Goal: Information Seeking & Learning: Check status

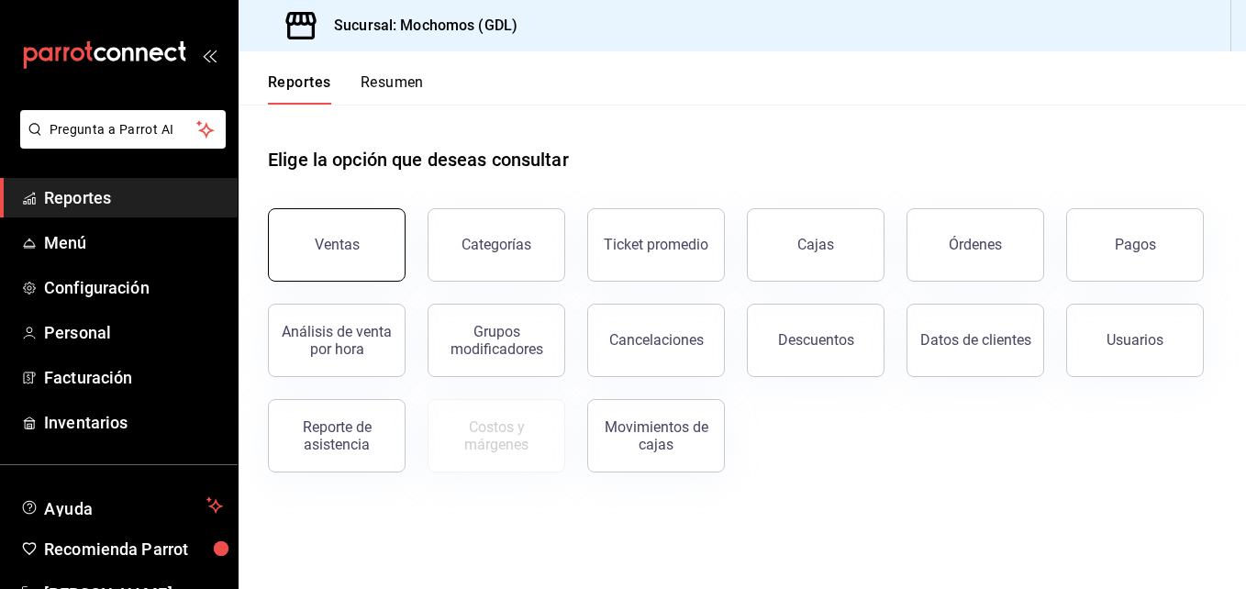
click at [312, 240] on button "Ventas" at bounding box center [337, 244] width 138 height 73
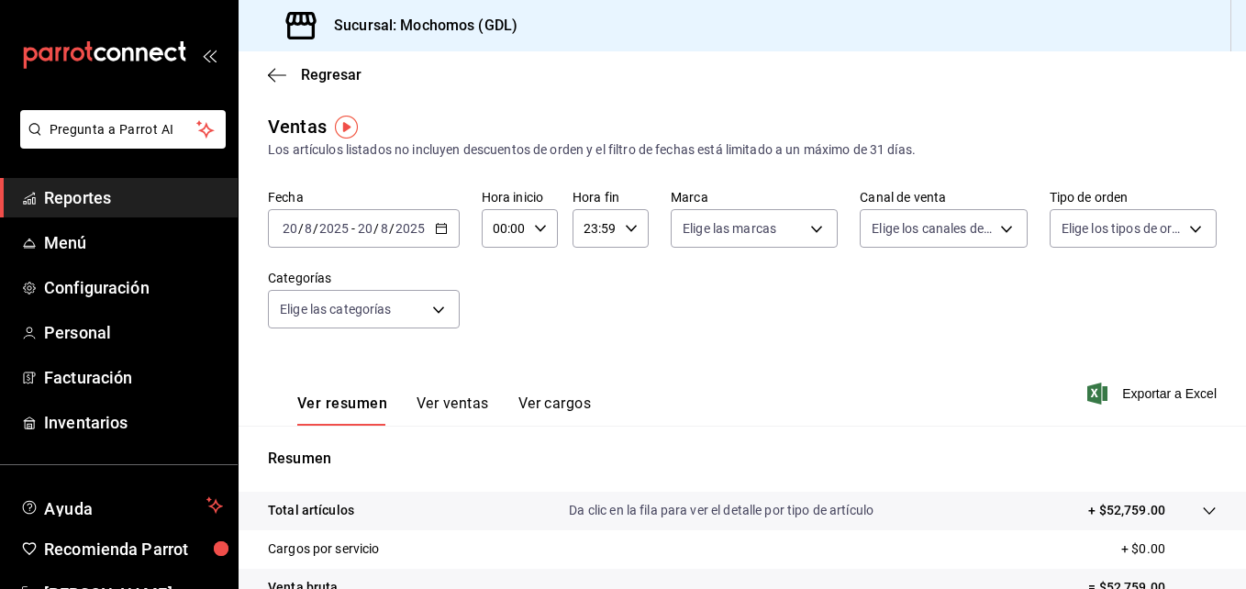
click at [439, 227] on icon "button" at bounding box center [441, 228] width 13 height 13
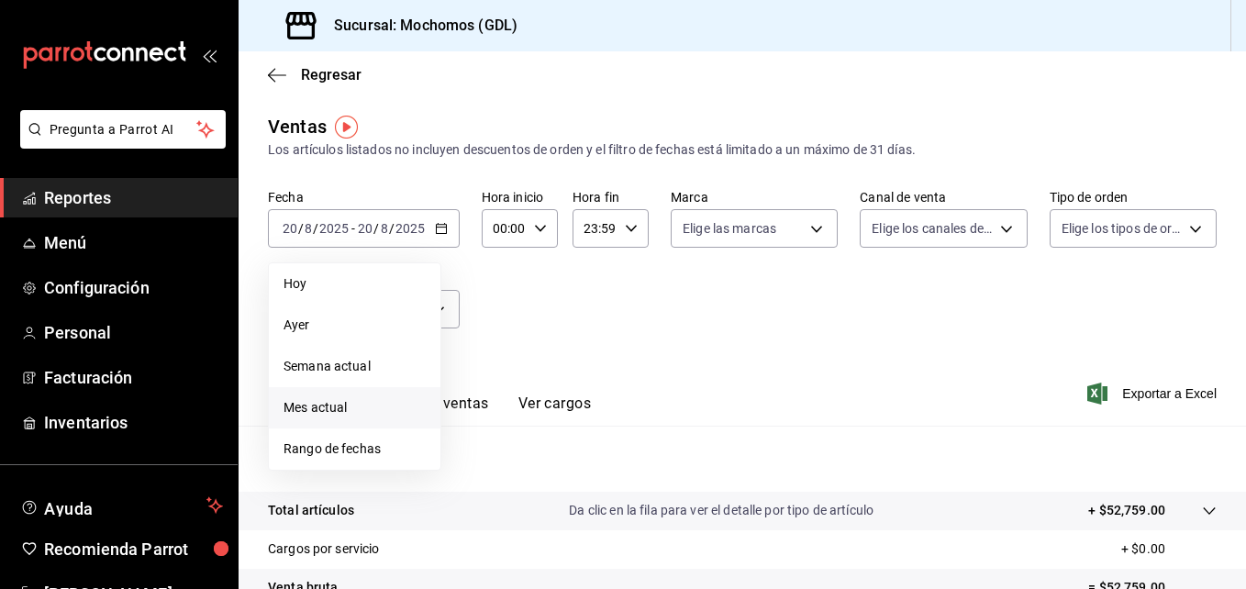
click at [307, 412] on span "Mes actual" at bounding box center [355, 407] width 142 height 19
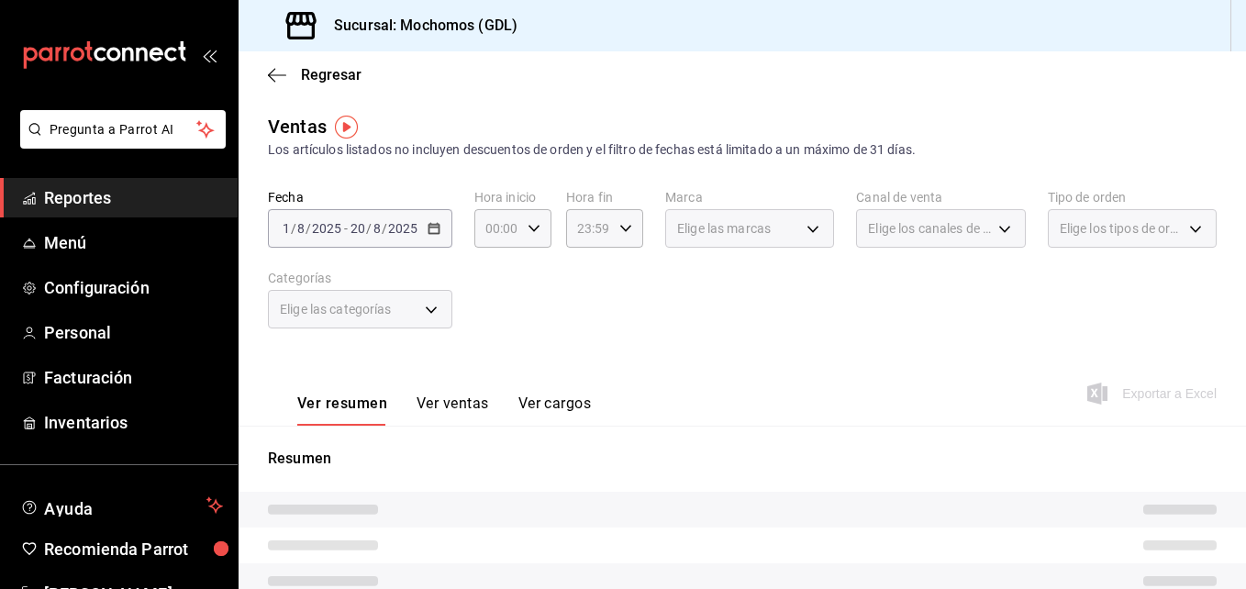
click at [539, 413] on button "Ver cargos" at bounding box center [555, 410] width 73 height 31
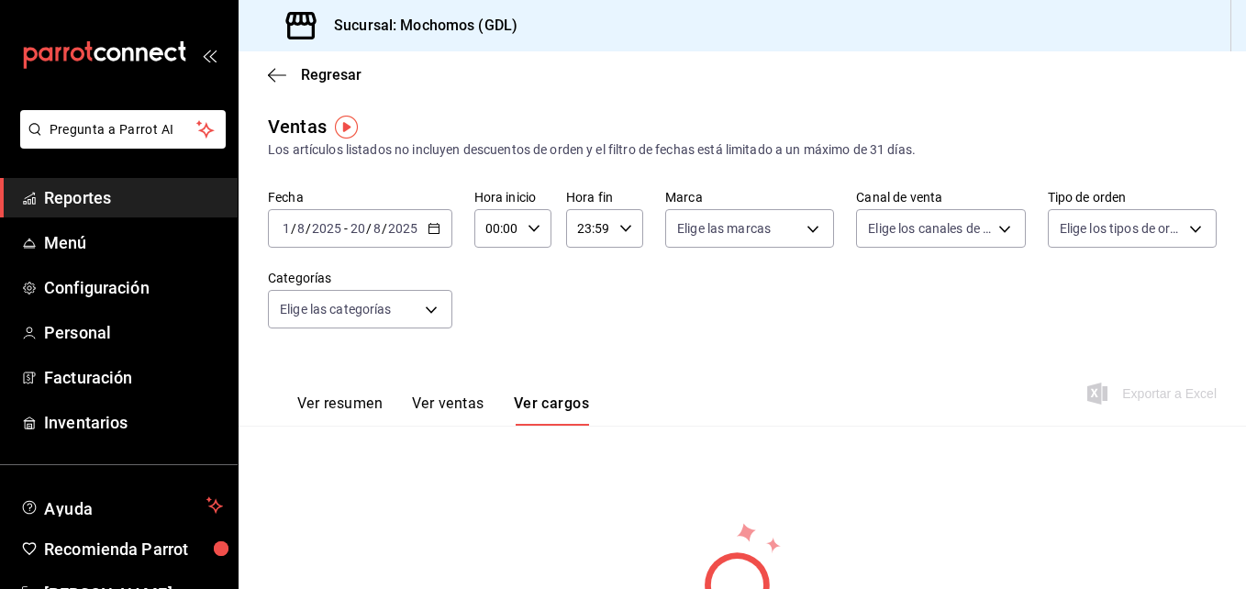
click at [332, 412] on button "Ver resumen" at bounding box center [339, 410] width 85 height 31
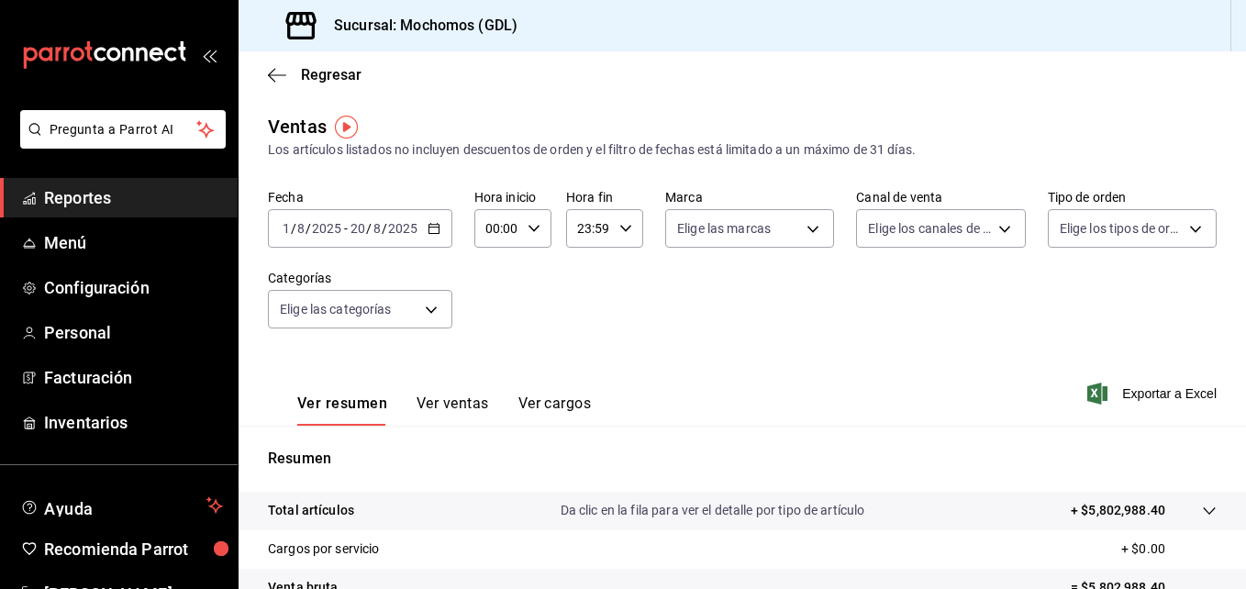
click at [533, 229] on \(Stroke\) "button" at bounding box center [534, 228] width 11 height 6
click at [494, 328] on button "01" at bounding box center [492, 319] width 30 height 37
type input "01:00"
click at [488, 307] on span "05" at bounding box center [492, 312] width 8 height 15
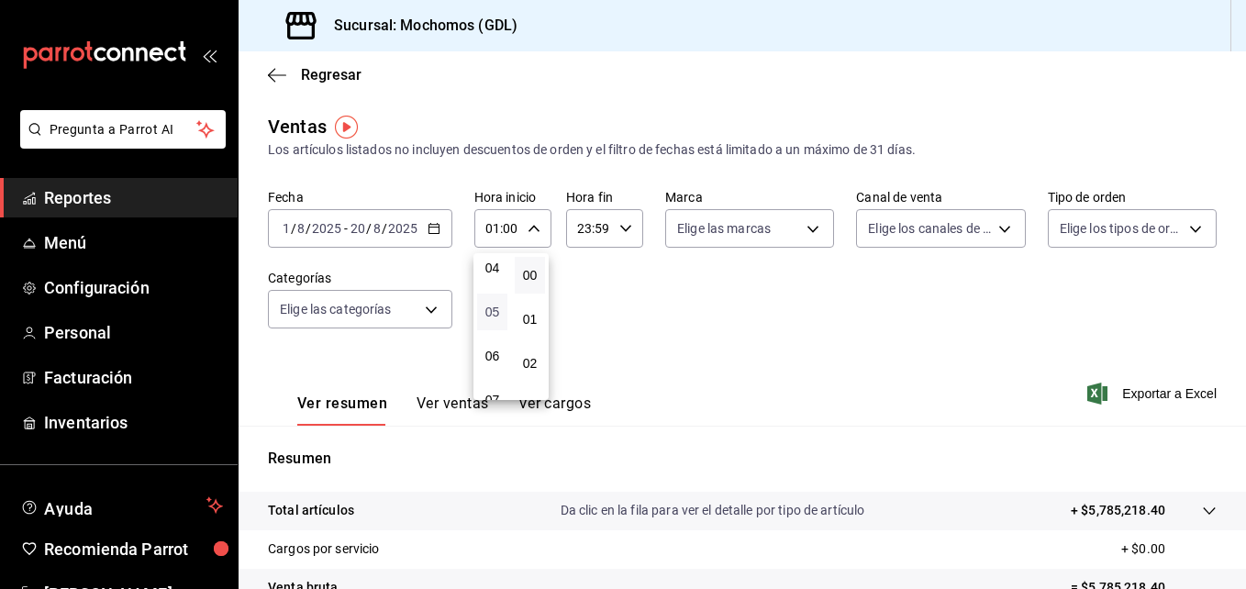
type input "05:00"
click at [628, 320] on div at bounding box center [623, 294] width 1246 height 589
click at [802, 229] on body "Pregunta a Parrot AI Reportes Menú Configuración Personal Facturación Inventari…" at bounding box center [623, 294] width 1246 height 589
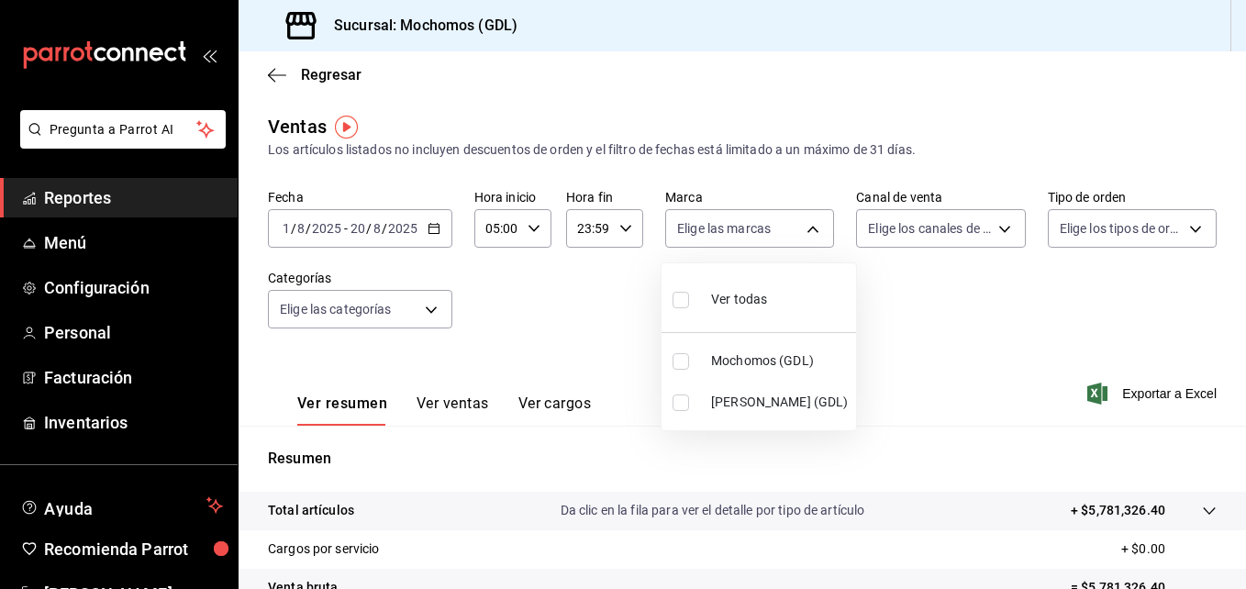
click at [686, 405] on input "checkbox" at bounding box center [681, 403] width 17 height 17
checkbox input "true"
type input "9cac9703-0c5a-4d8b-addd-5b6b571d65b9"
click at [1013, 287] on div at bounding box center [623, 294] width 1246 height 589
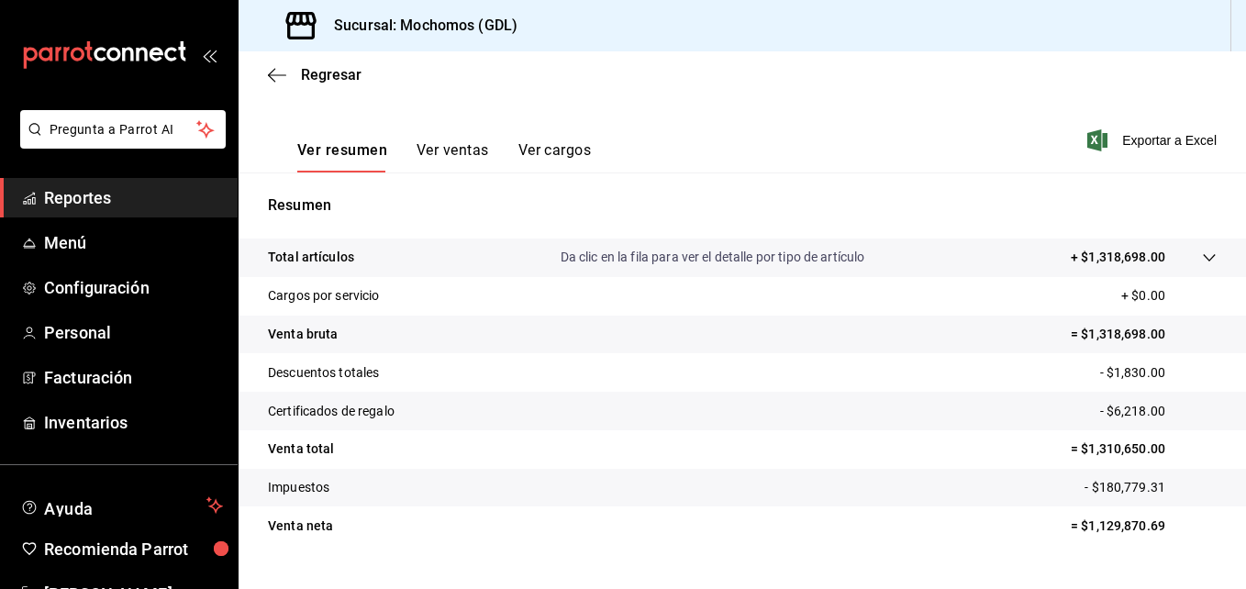
scroll to position [290, 0]
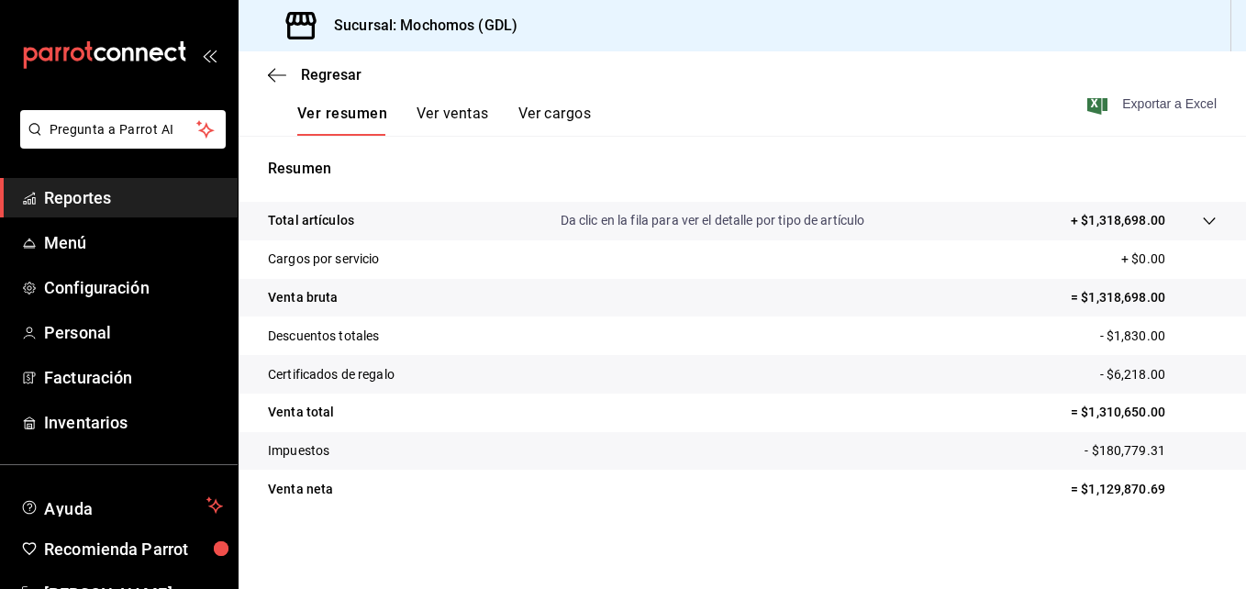
click at [1117, 102] on span "Exportar a Excel" at bounding box center [1154, 104] width 126 height 22
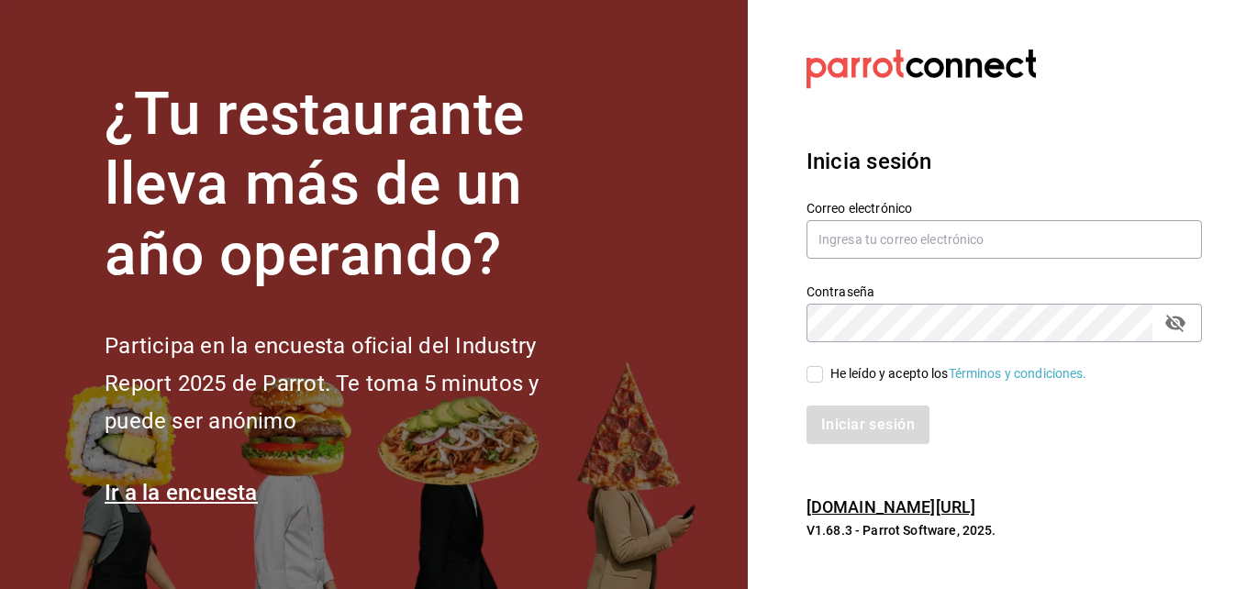
click at [646, 57] on section "¿Tu restaurante lleva más de un año operando? Participa en la encuesta oficial …" at bounding box center [374, 294] width 748 height 589
type input "[EMAIL_ADDRESS][PERSON_NAME][DOMAIN_NAME]"
click at [812, 375] on input "He leído y acepto los Términos y condiciones." at bounding box center [815, 374] width 17 height 17
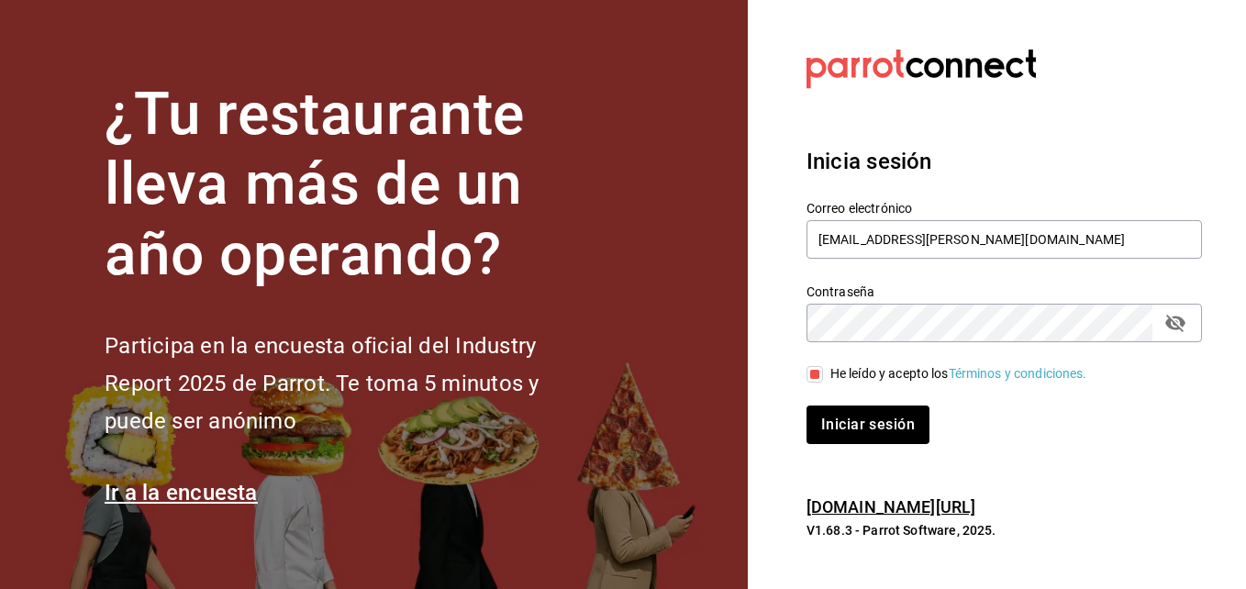
click at [812, 375] on input "He leído y acepto los Términos y condiciones." at bounding box center [815, 374] width 17 height 17
checkbox input "true"
click at [818, 411] on button "Iniciar sesión" at bounding box center [869, 425] width 125 height 39
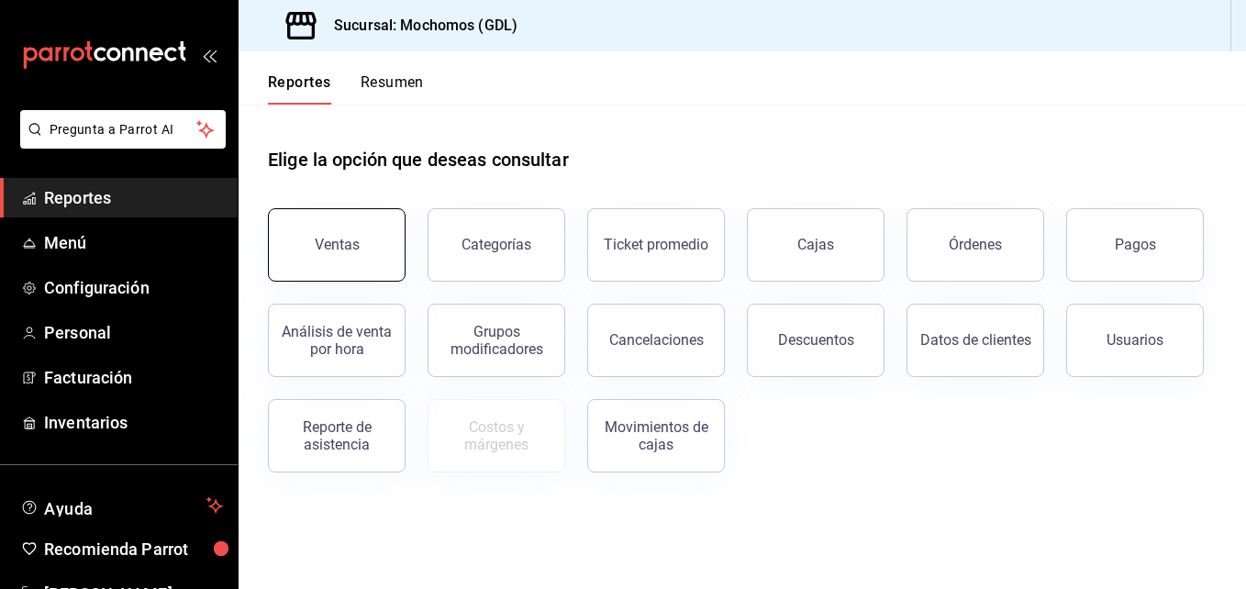
click at [349, 267] on button "Ventas" at bounding box center [337, 244] width 138 height 73
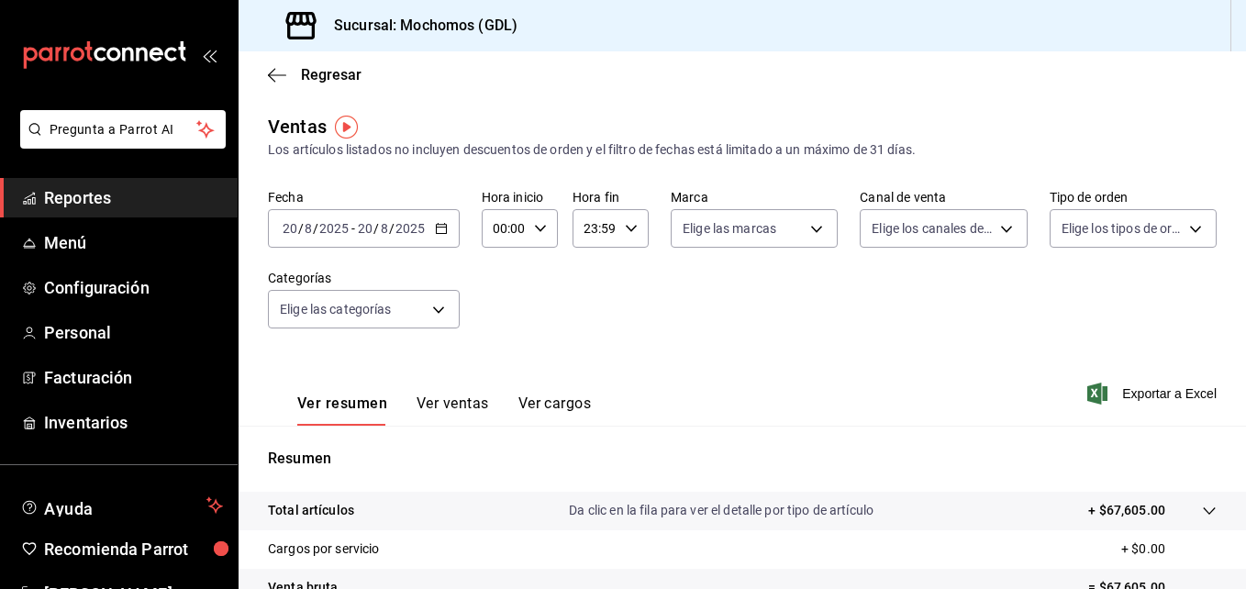
click at [437, 233] on \(Stroke\) "button" at bounding box center [441, 229] width 11 height 10
click at [541, 236] on div "00:00 Hora inicio" at bounding box center [520, 228] width 76 height 39
click at [493, 310] on button "01" at bounding box center [500, 319] width 30 height 37
type input "01:00"
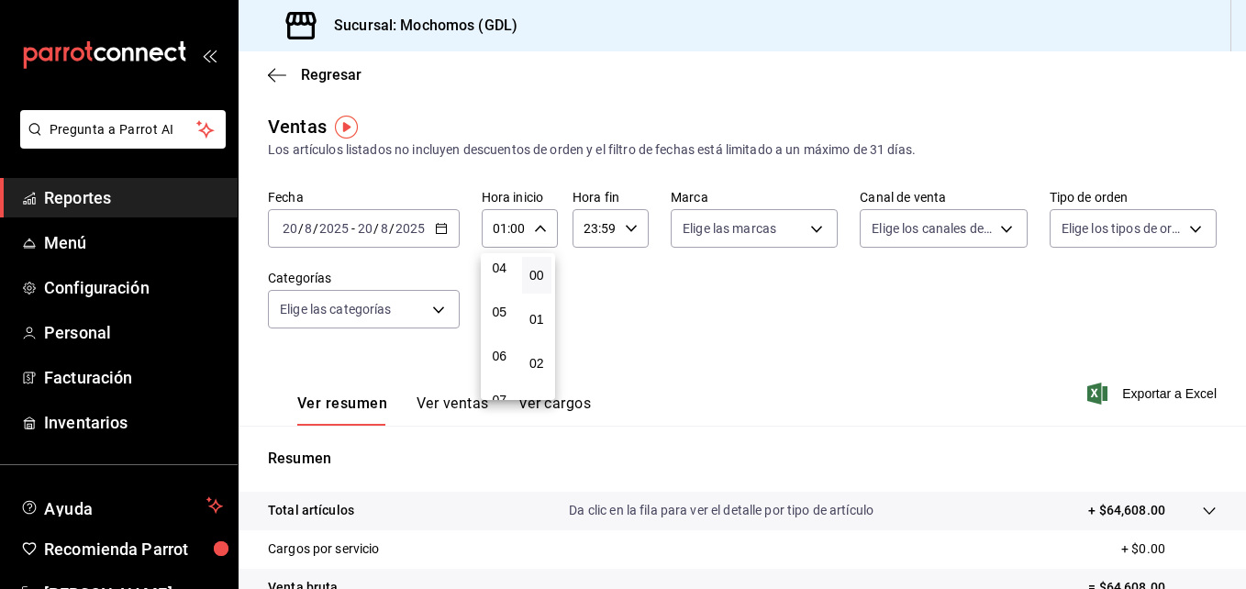
click at [496, 310] on span "05" at bounding box center [500, 312] width 8 height 15
type input "05:00"
drag, startPoint x: 590, startPoint y: 303, endPoint x: 798, endPoint y: 240, distance: 217.5
click at [798, 240] on div at bounding box center [623, 294] width 1246 height 589
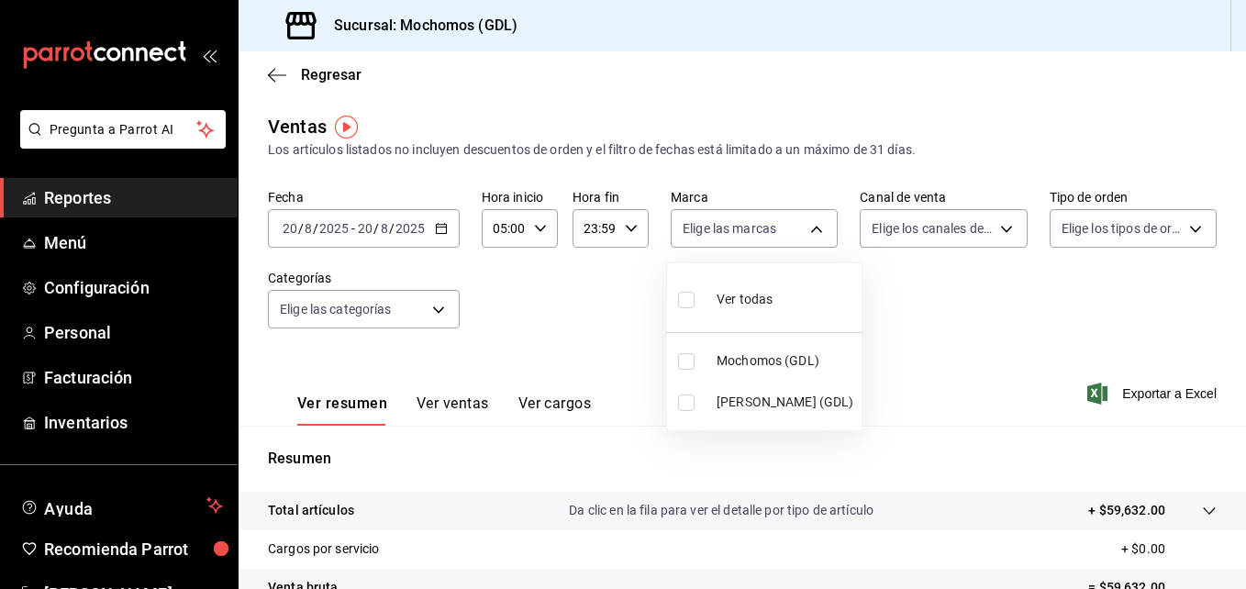
click at [798, 240] on body "Pregunta a Parrot AI Reportes Menú Configuración Personal Facturación Inventari…" at bounding box center [623, 294] width 1246 height 589
click at [687, 406] on input "checkbox" at bounding box center [686, 403] width 17 height 17
checkbox input "true"
type input "9cac9703-0c5a-4d8b-addd-5b6b571d65b9"
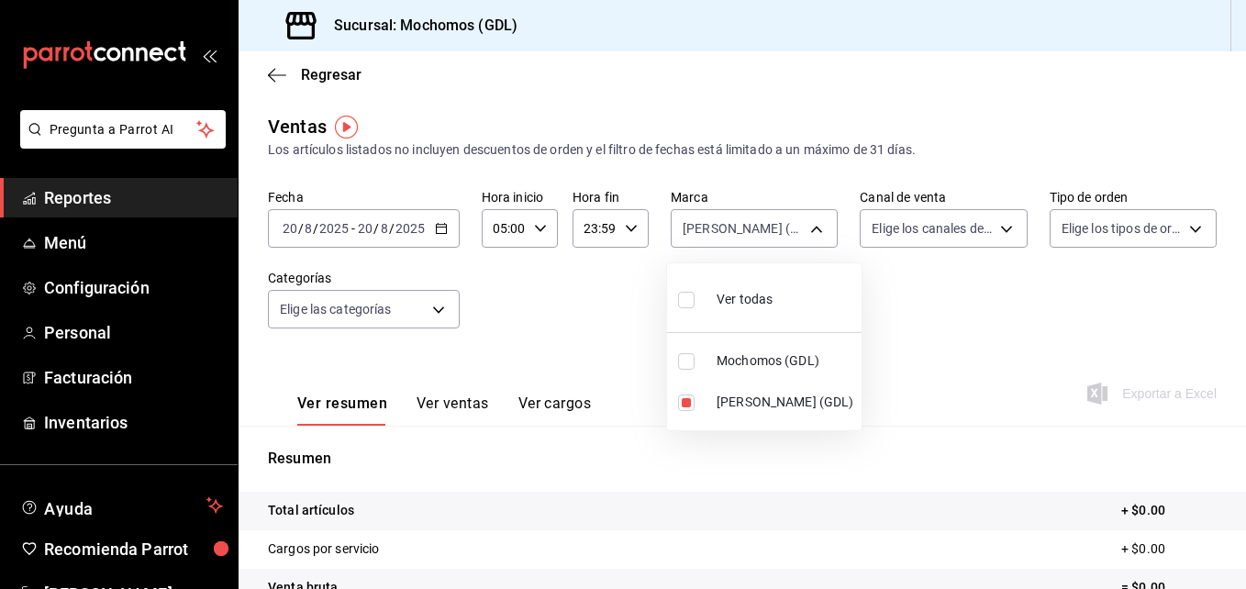
click at [932, 363] on div at bounding box center [623, 294] width 1246 height 589
click at [274, 73] on icon "button" at bounding box center [277, 75] width 18 height 17
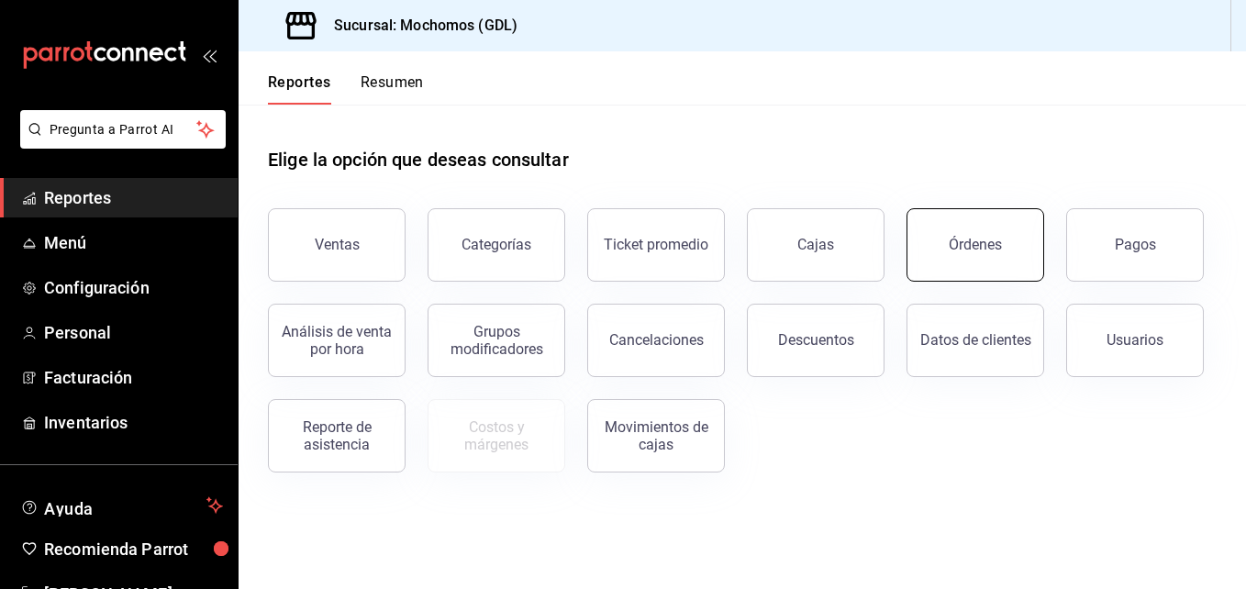
click at [946, 251] on button "Órdenes" at bounding box center [976, 244] width 138 height 73
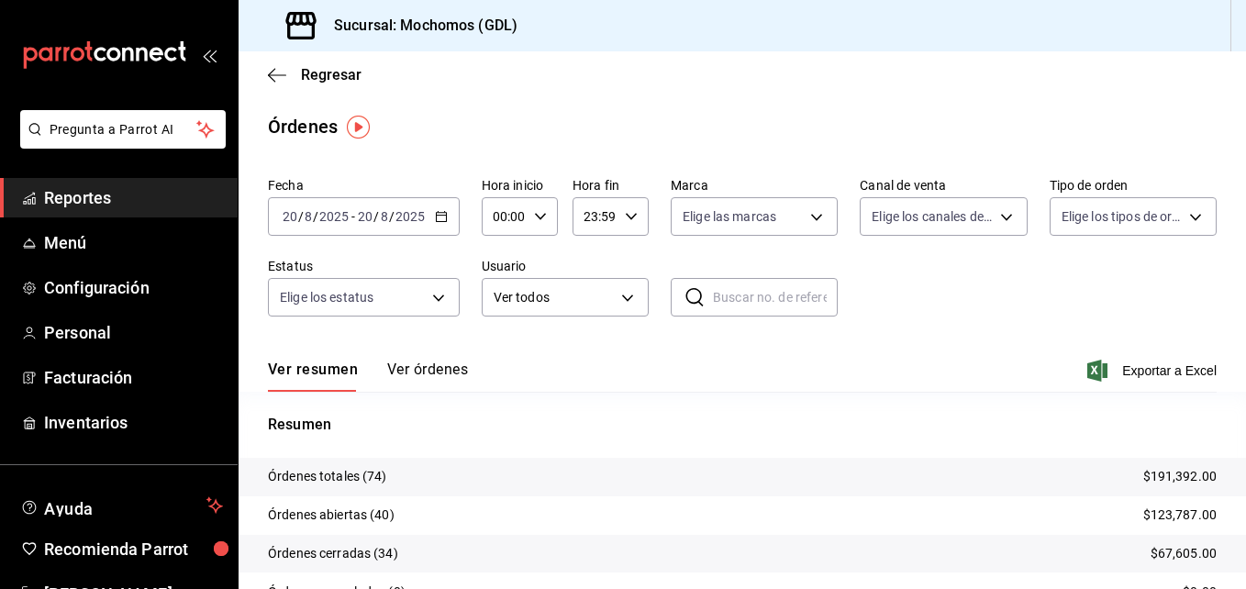
click at [544, 217] on icon "button" at bounding box center [540, 216] width 13 height 13
click at [497, 270] on span "00" at bounding box center [500, 263] width 8 height 15
click at [497, 270] on span "05" at bounding box center [500, 263] width 8 height 15
type input "05:00"
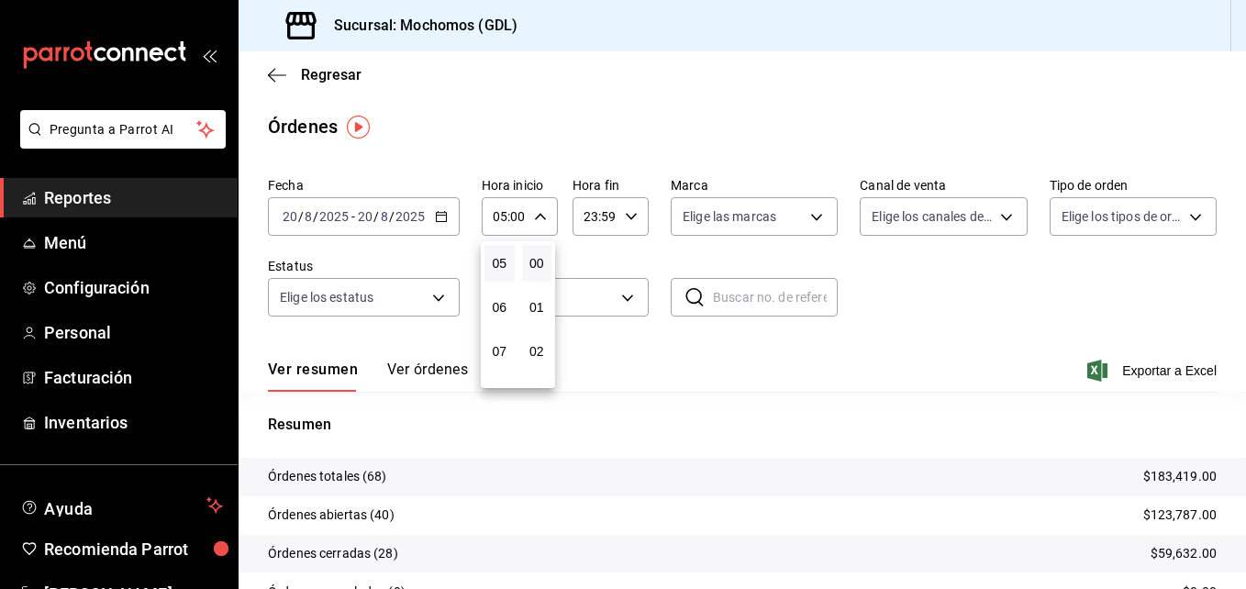
click at [497, 270] on span "05" at bounding box center [500, 263] width 8 height 15
click at [786, 225] on div at bounding box center [623, 294] width 1246 height 589
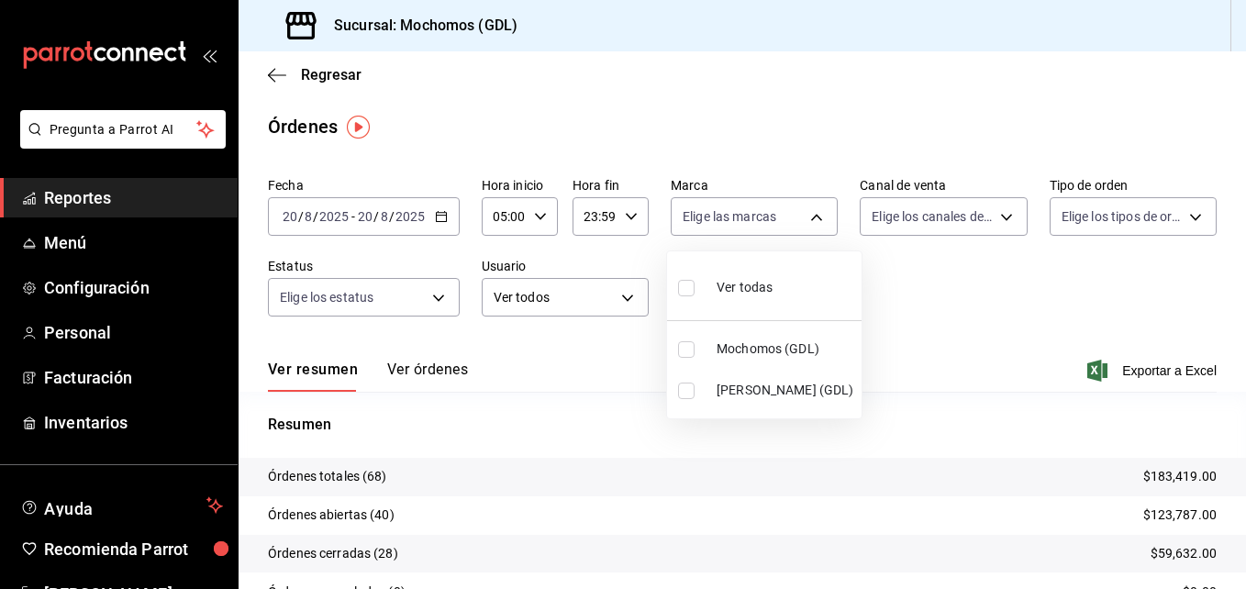
click at [786, 225] on body "Pregunta a Parrot AI Reportes Menú Configuración Personal Facturación Inventari…" at bounding box center [623, 294] width 1246 height 589
click at [683, 394] on input "checkbox" at bounding box center [686, 391] width 17 height 17
checkbox input "true"
type input "9cac9703-0c5a-4d8b-addd-5b6b571d65b9"
click at [862, 334] on div at bounding box center [623, 294] width 1246 height 589
